Goal: Navigation & Orientation: Find specific page/section

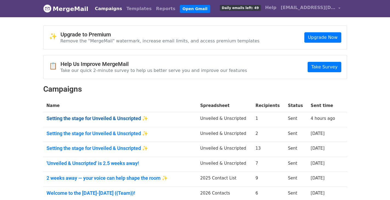
click at [110, 119] on link "Setting the stage for Unveiled & Unscripted ✨" at bounding box center [120, 119] width 147 height 6
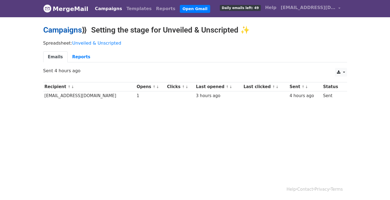
click at [68, 29] on link "Campaigns" at bounding box center [62, 29] width 39 height 9
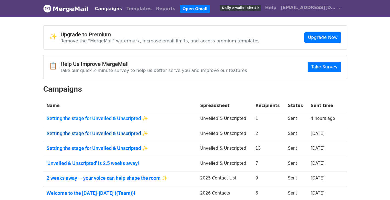
click at [81, 132] on link "Setting the stage for Unveiled & Unscripted ✨" at bounding box center [120, 134] width 147 height 6
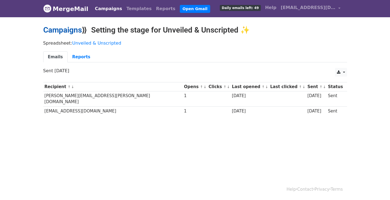
click at [68, 32] on link "Campaigns" at bounding box center [62, 29] width 39 height 9
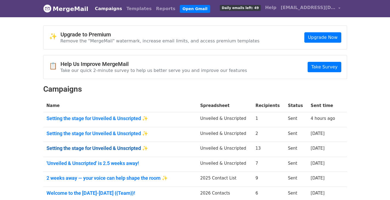
click at [65, 147] on link "Setting the stage for Unveiled & Unscripted ✨" at bounding box center [120, 148] width 147 height 6
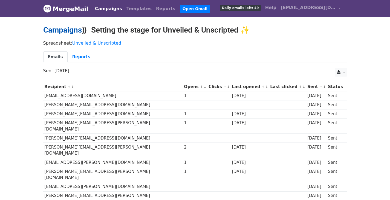
click at [66, 28] on link "Campaigns" at bounding box center [62, 29] width 39 height 9
